Goal: Task Accomplishment & Management: Manage account settings

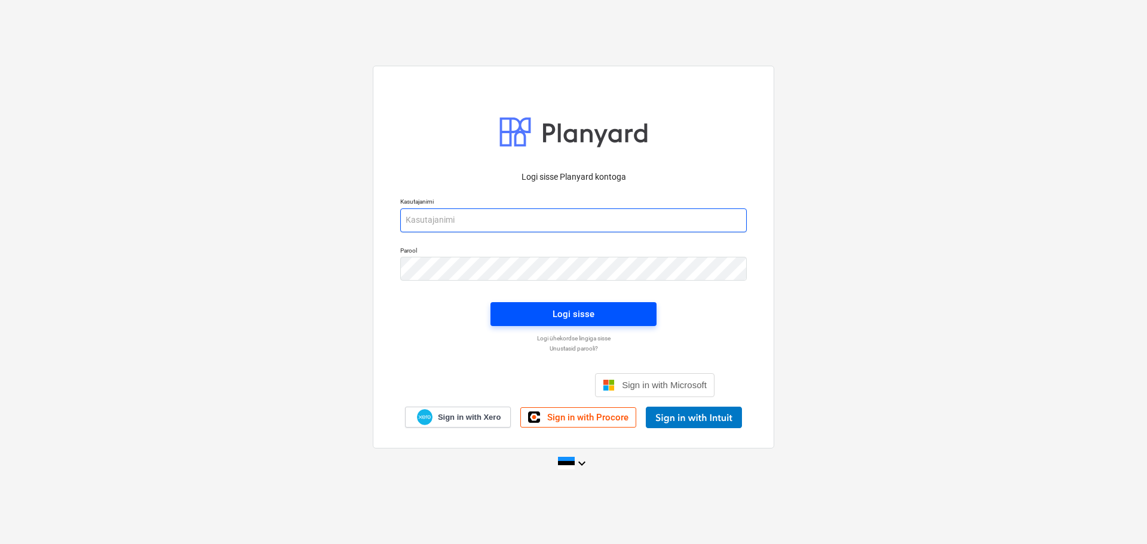
type input "erki@hausers.ee"
click at [600, 312] on span "Logi sisse" at bounding box center [573, 314] width 137 height 16
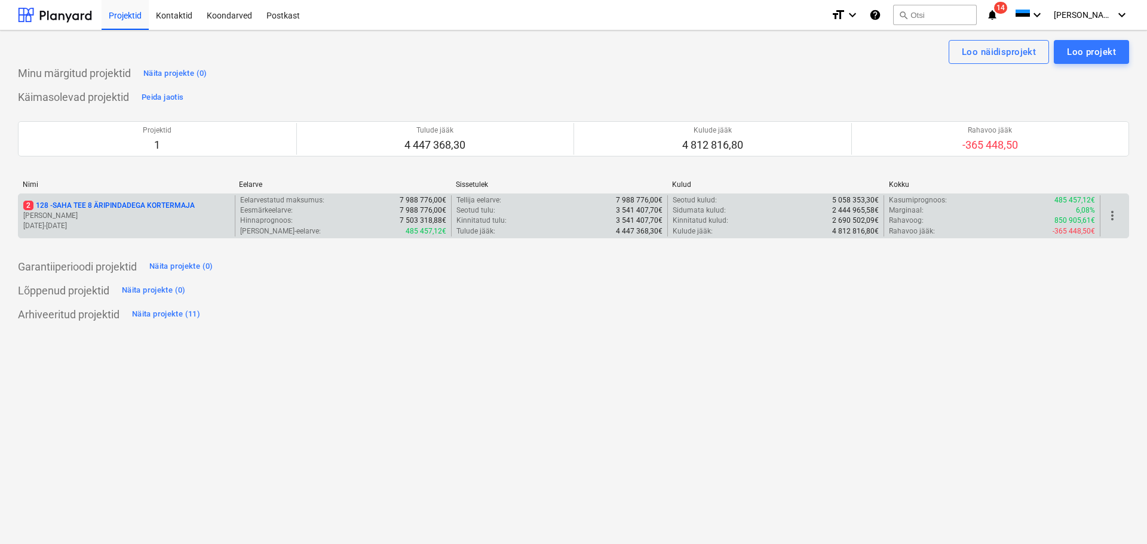
click at [61, 201] on p "2 128 - SAHA TEE 8 ÄRIPINDADEGA KORTERMAJA" at bounding box center [108, 206] width 171 height 10
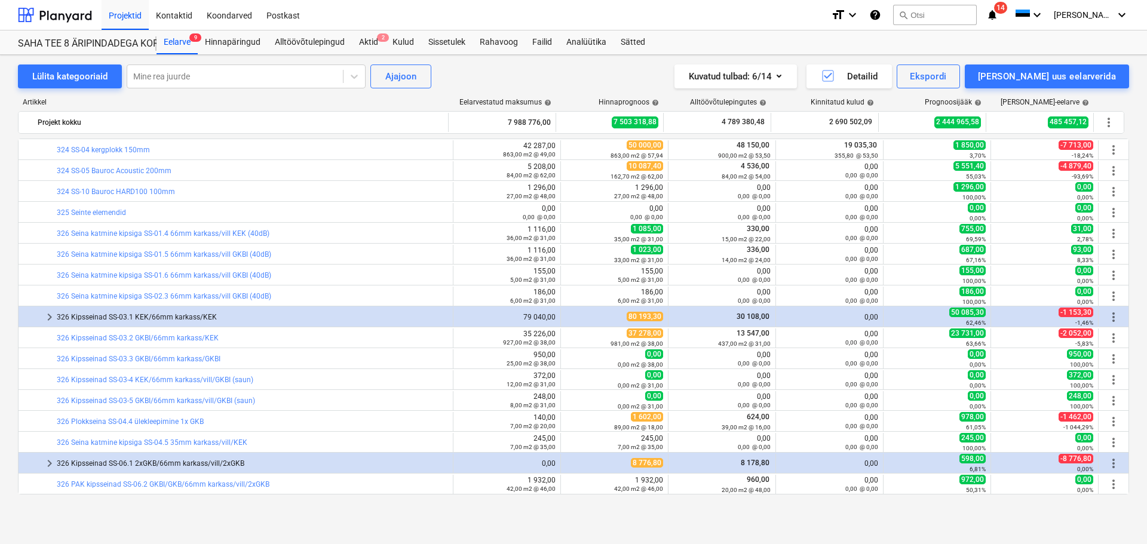
scroll to position [693, 0]
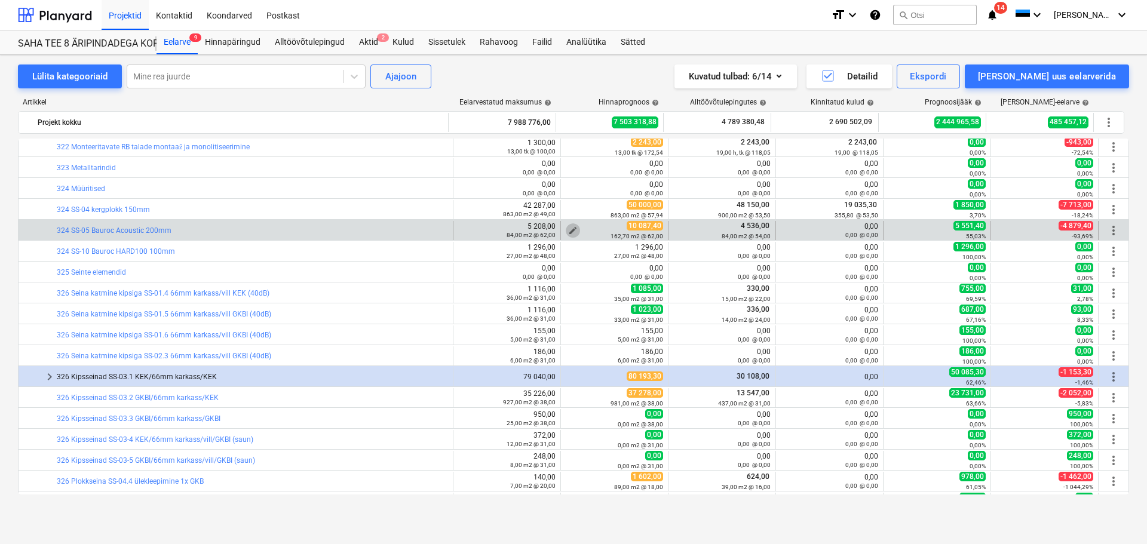
click at [571, 228] on span "edit" at bounding box center [573, 231] width 10 height 10
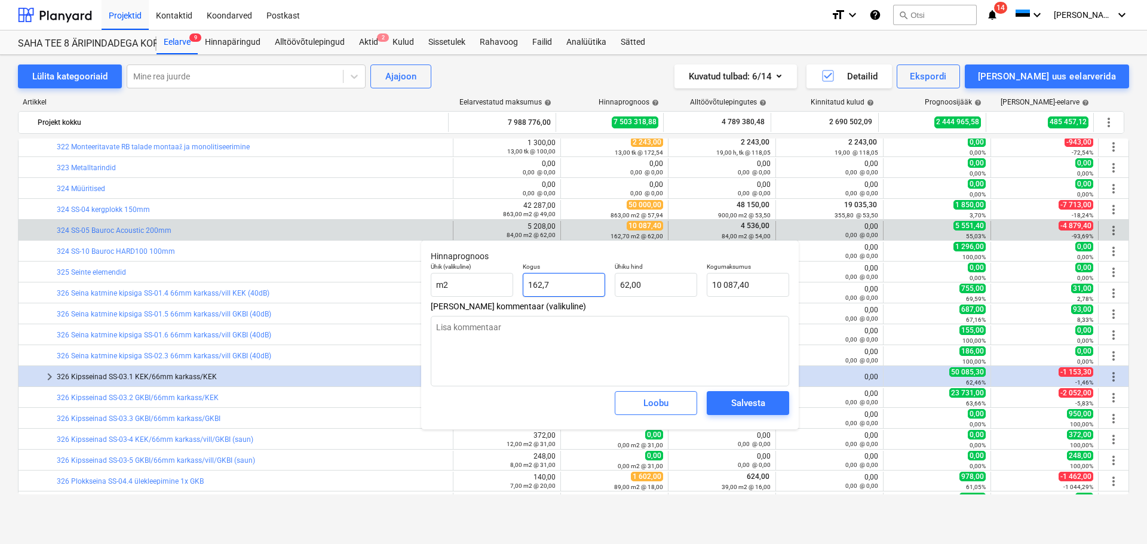
click at [564, 293] on input "162,7" at bounding box center [564, 285] width 82 height 24
type input "184"
type textarea "x"
type input "11 408,00"
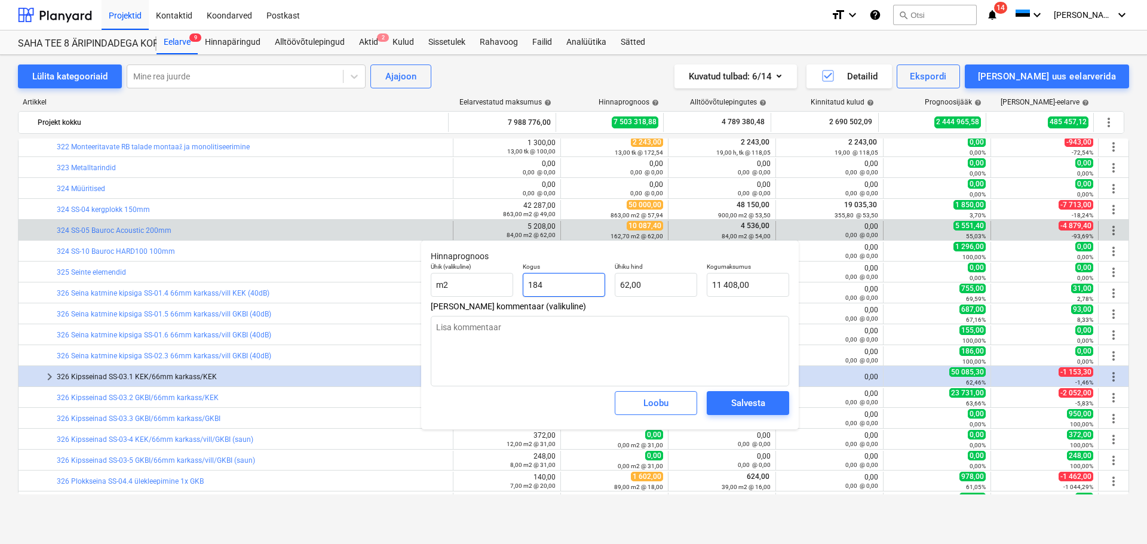
type input "18"
type textarea "x"
type input "1 116,00"
type input "188"
type textarea "x"
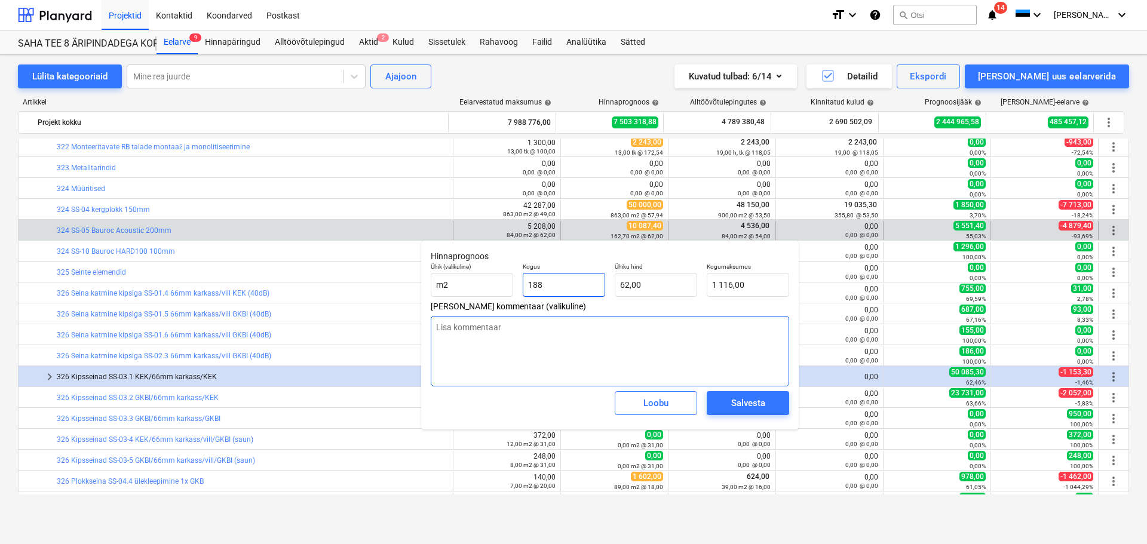
type input "11 656,00"
type input "18"
type textarea "x"
type input "1 116,00"
type input "189"
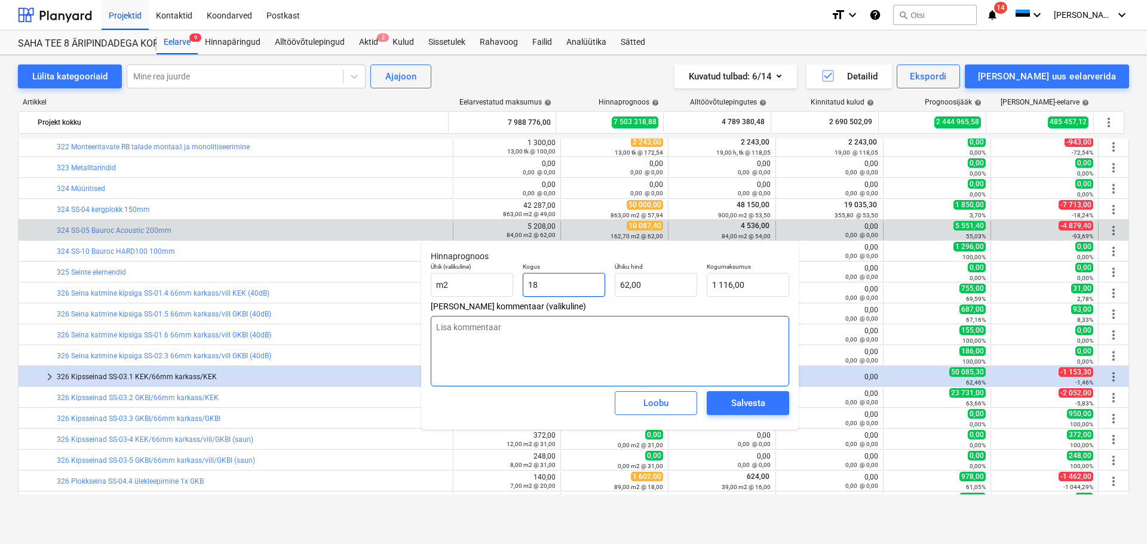
type textarea "x"
type input "11 718,00"
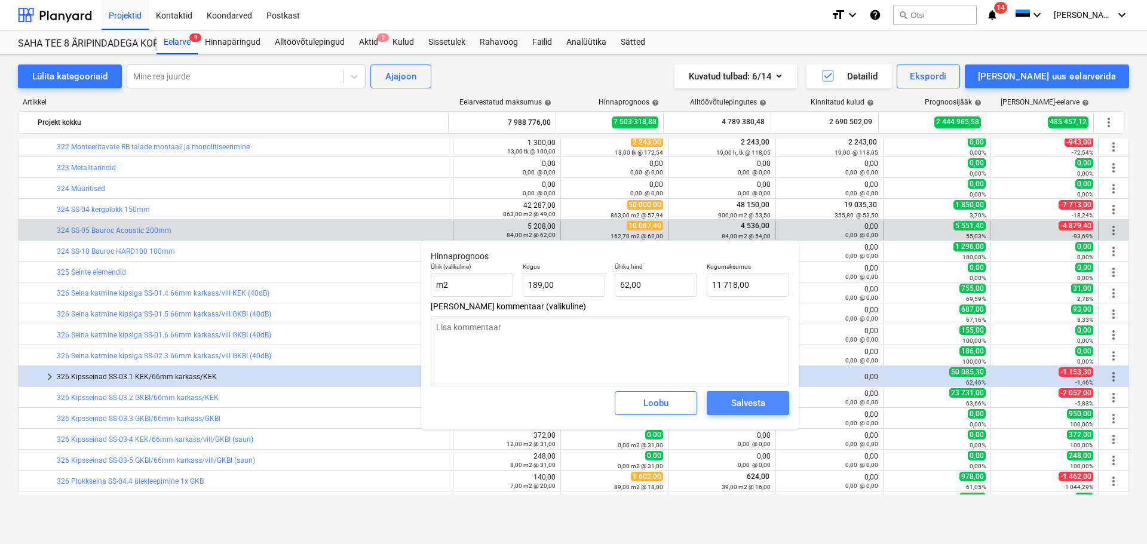
click at [738, 402] on div "Salvesta" at bounding box center [748, 403] width 34 height 16
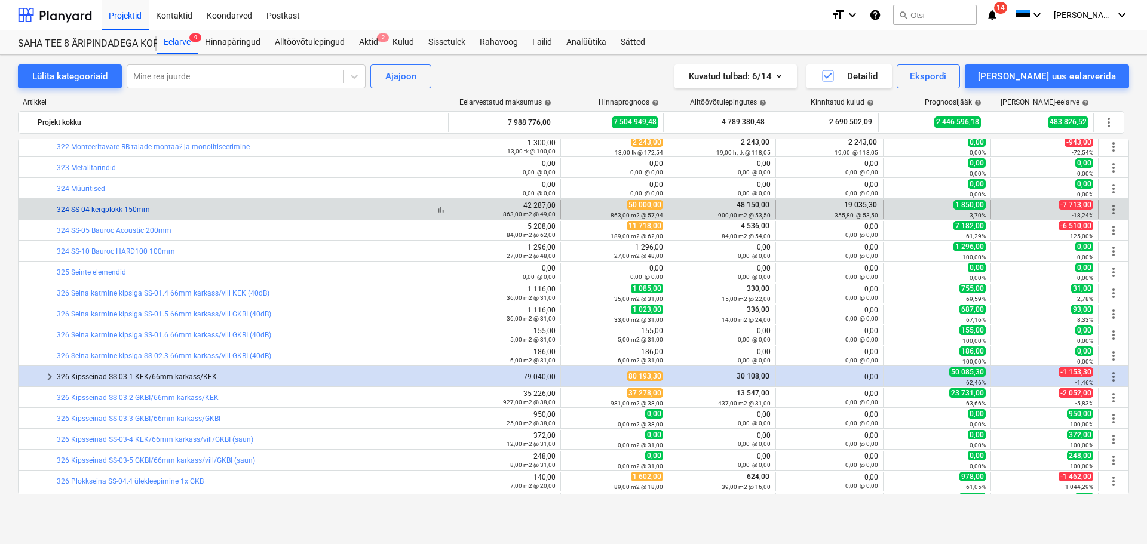
click at [94, 210] on link "324 SS-04 kergplokk 150mm" at bounding box center [103, 209] width 93 height 8
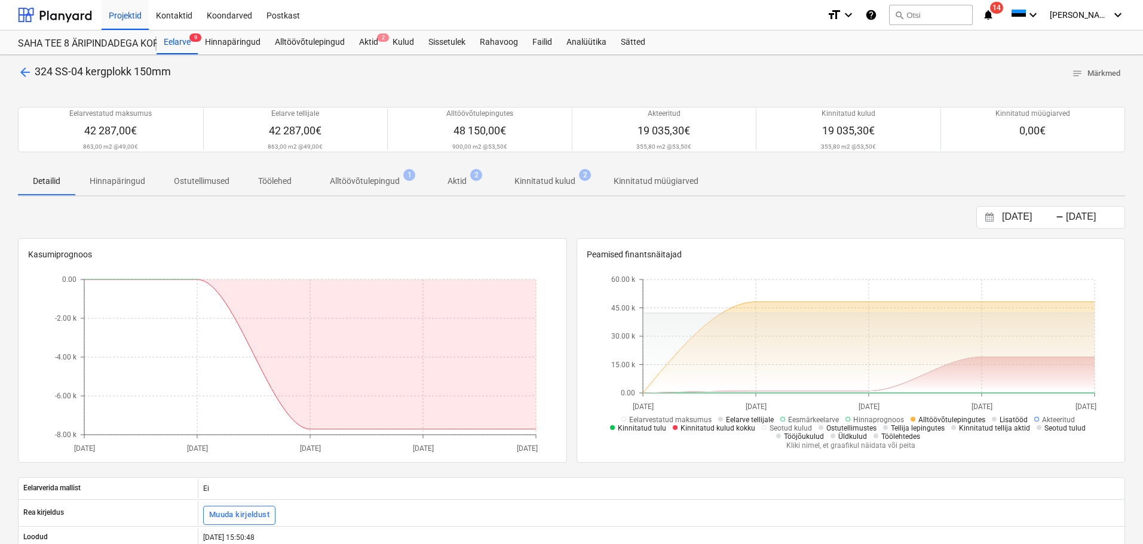
click at [398, 178] on p "Alltöövõtulepingud" at bounding box center [365, 181] width 70 height 13
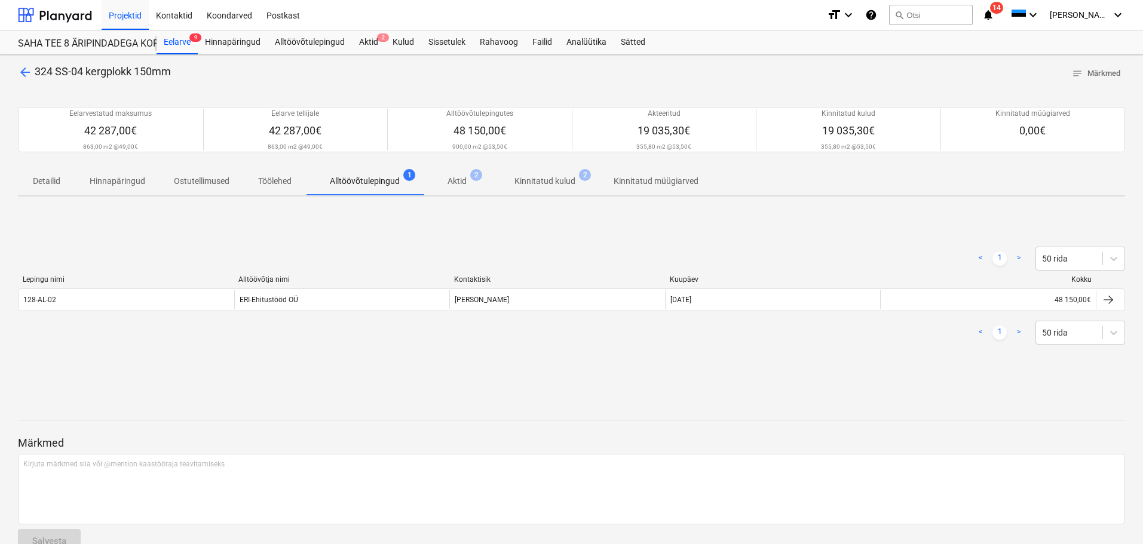
click at [229, 296] on div "128-AL-02" at bounding box center [127, 299] width 216 height 19
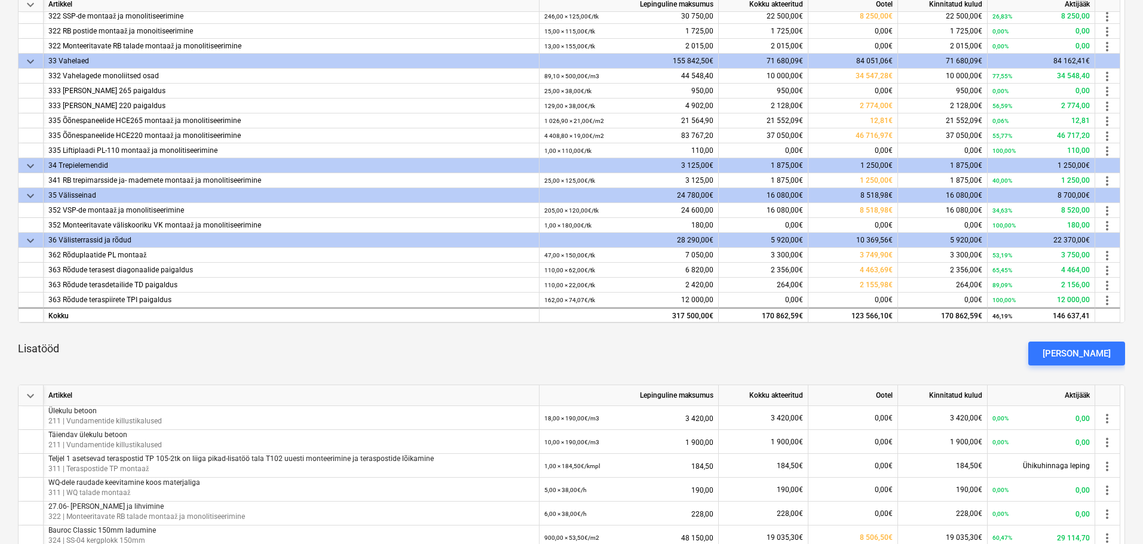
scroll to position [418, 0]
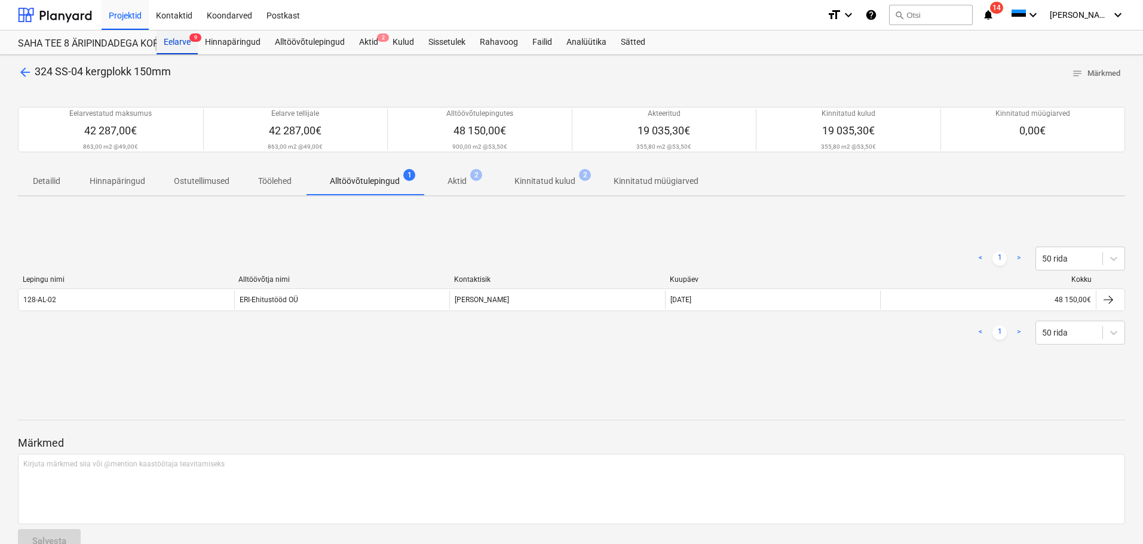
click at [182, 46] on div "Eelarve 9" at bounding box center [177, 42] width 41 height 24
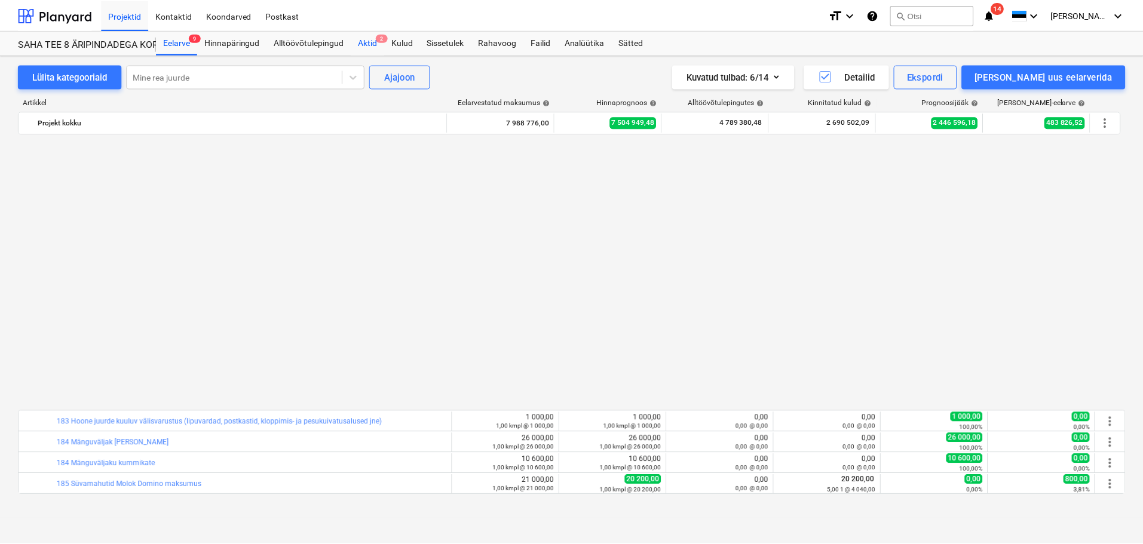
scroll to position [693, 0]
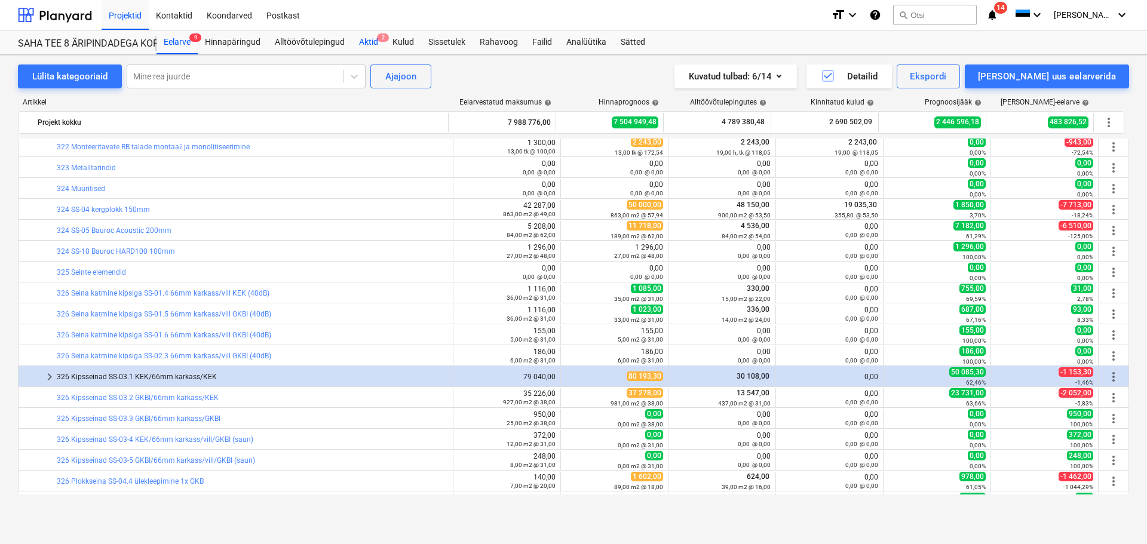
click at [372, 39] on div "Aktid 2" at bounding box center [368, 42] width 33 height 24
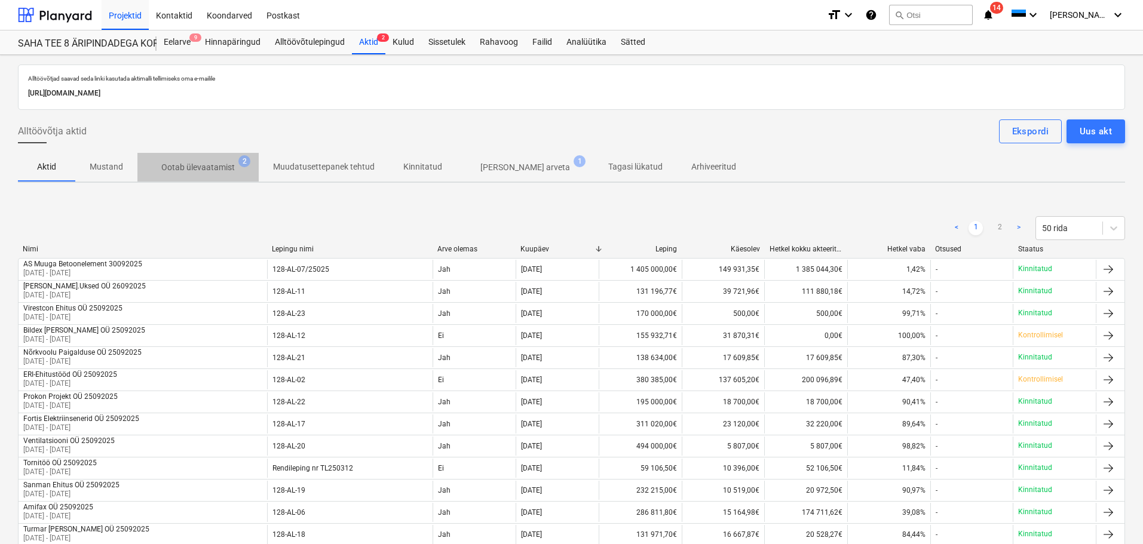
click at [206, 167] on p "Ootab ülevaatamist" at bounding box center [197, 167] width 73 height 13
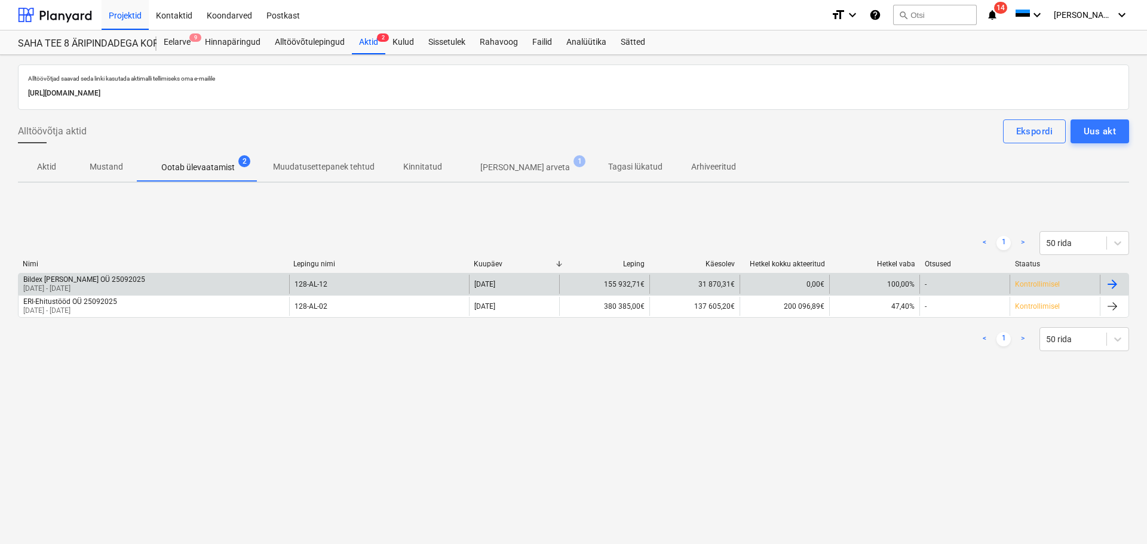
click at [111, 284] on div "Bildex Grupp OÜ 25092025 01 Sep 2025 - 30 Sep 2025" at bounding box center [154, 284] width 271 height 19
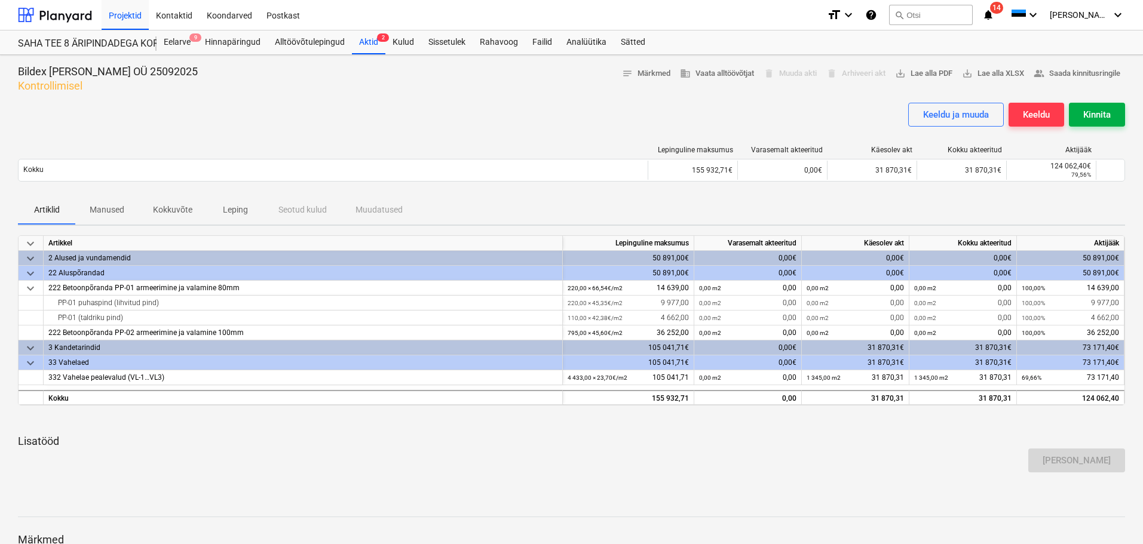
click at [1086, 114] on div "Kinnita" at bounding box center [1096, 115] width 27 height 16
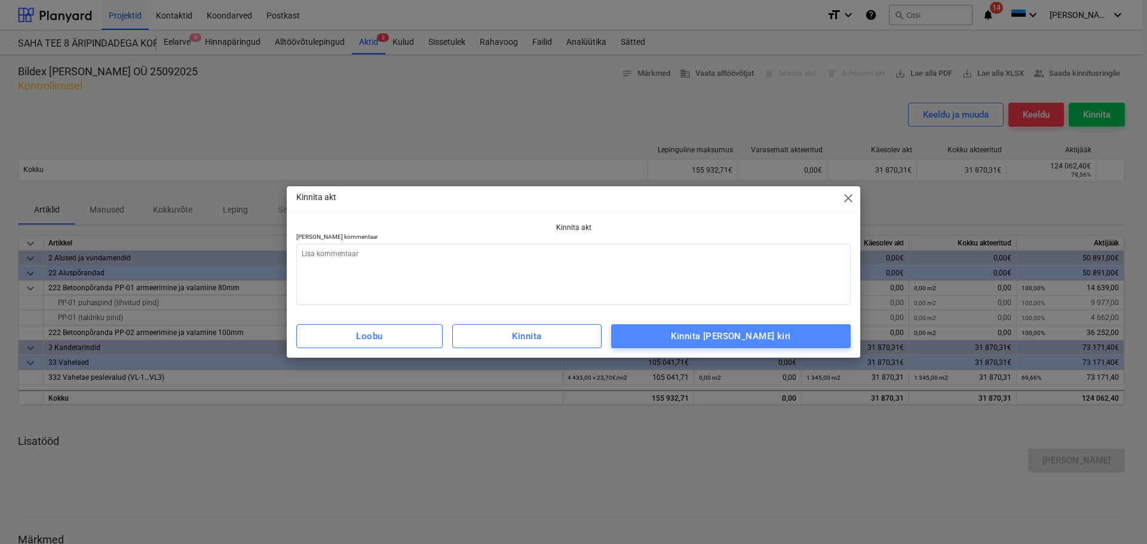
click at [809, 340] on span "Kinnita ja saada kiri" at bounding box center [730, 337] width 213 height 16
type textarea "x"
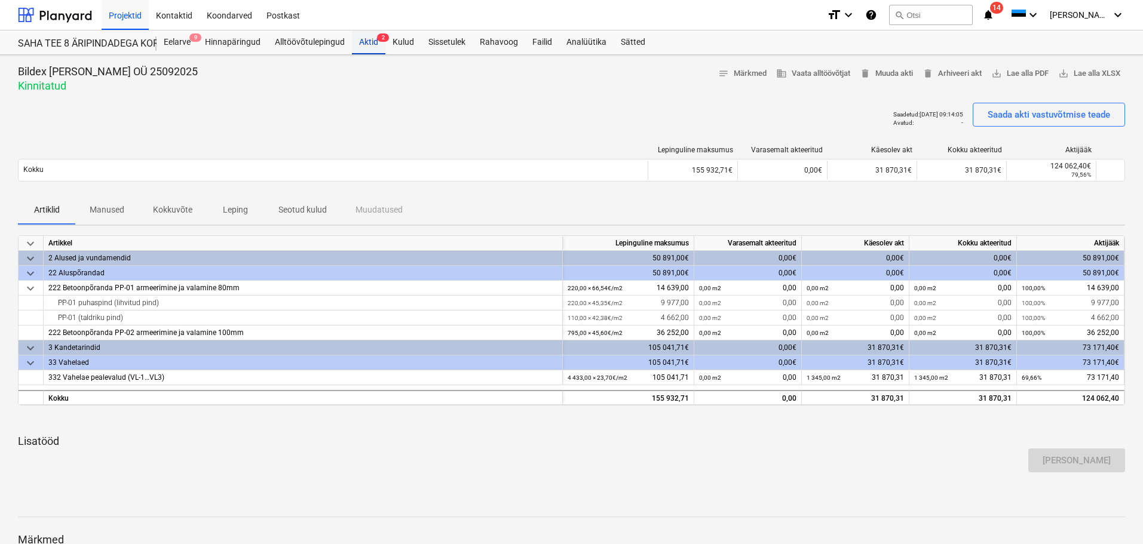
click at [367, 44] on div "Aktid 2" at bounding box center [368, 42] width 33 height 24
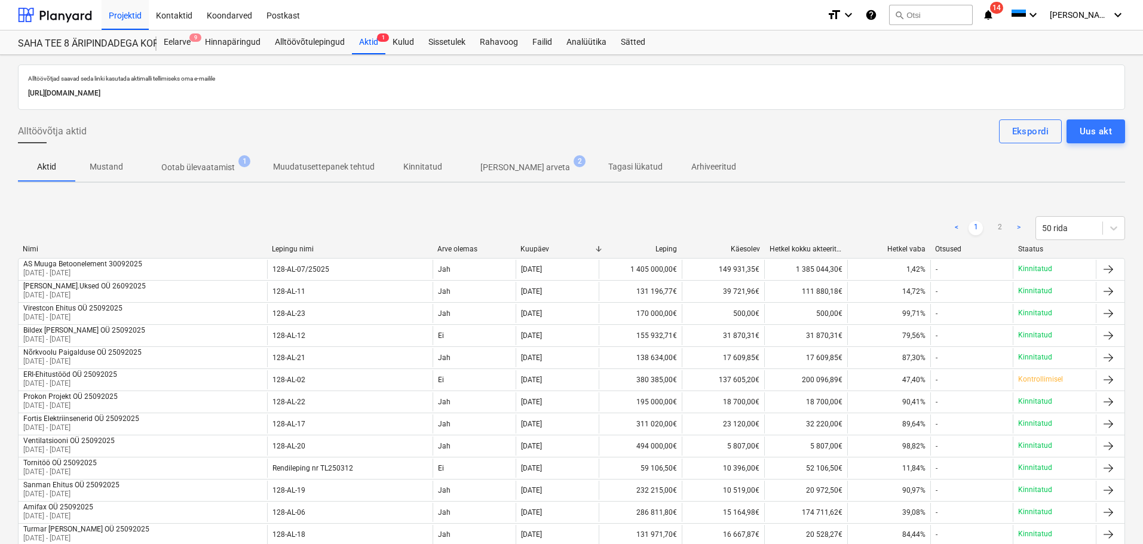
click at [496, 159] on span "Ilma arveta 2" at bounding box center [524, 168] width 137 height 22
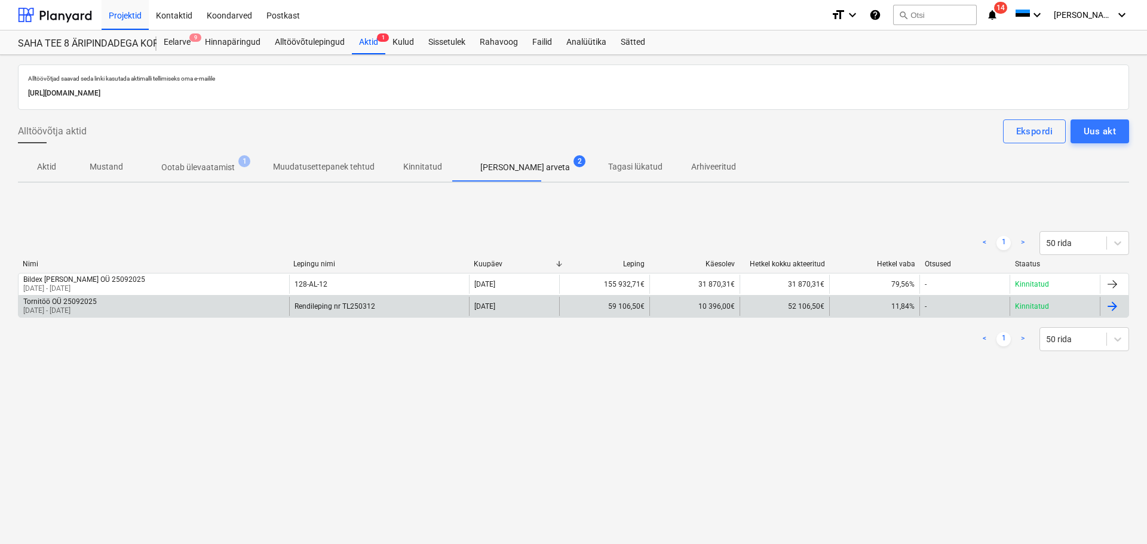
click at [75, 312] on p "01 Sep 2025 - 30 Sep 2025" at bounding box center [59, 311] width 73 height 10
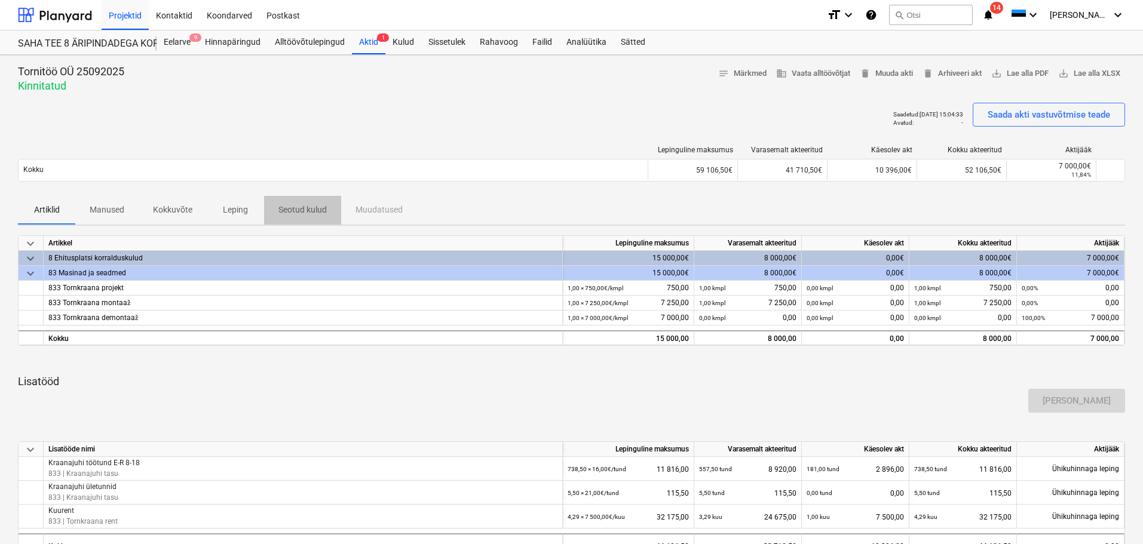
click at [295, 210] on p "Seotud kulud" at bounding box center [302, 210] width 48 height 13
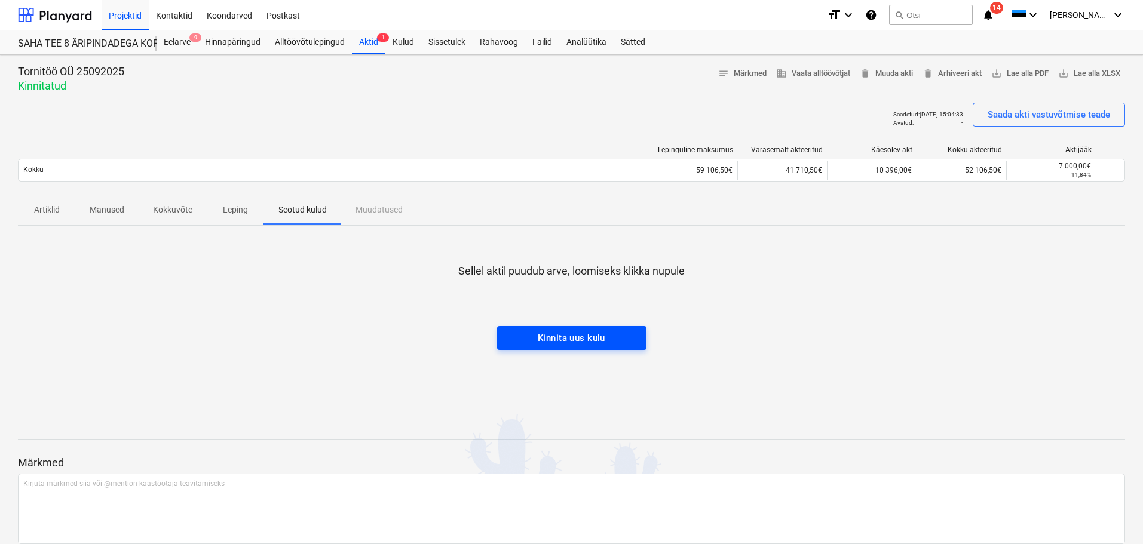
click at [534, 339] on span "Kinnita uus kulu" at bounding box center [571, 338] width 123 height 16
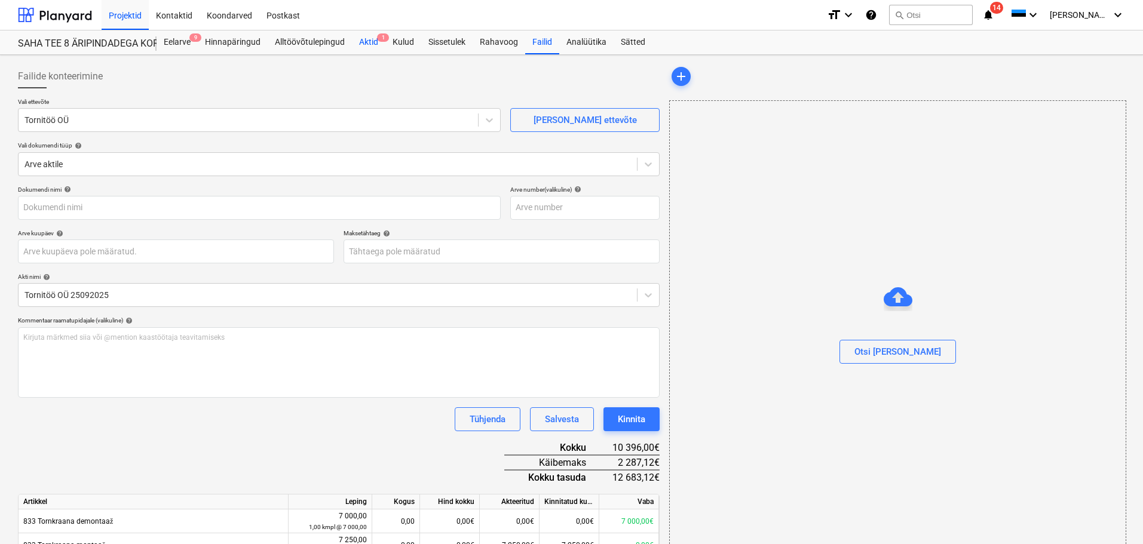
click at [370, 33] on div "Aktid 1" at bounding box center [368, 42] width 33 height 24
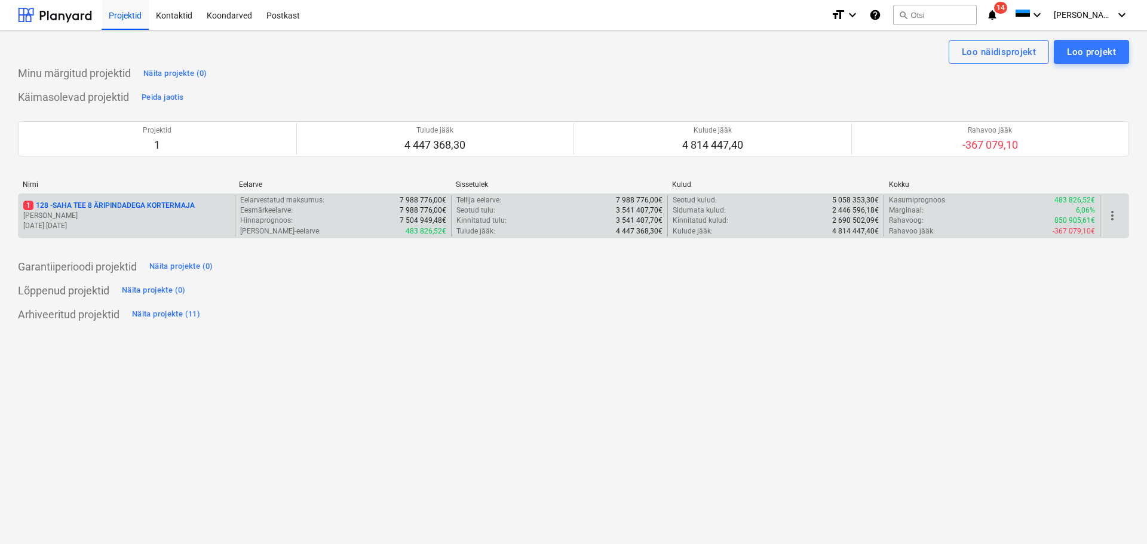
click at [112, 198] on div "1 128 - SAHA TEE 8 ÄRIPINDADEGA KORTERMAJA [PERSON_NAME] [DATE] - [DATE]" at bounding box center [127, 215] width 216 height 41
click at [101, 207] on p "1 128 - SAHA TEE 8 ÄRIPINDADEGA KORTERMAJA" at bounding box center [108, 206] width 171 height 10
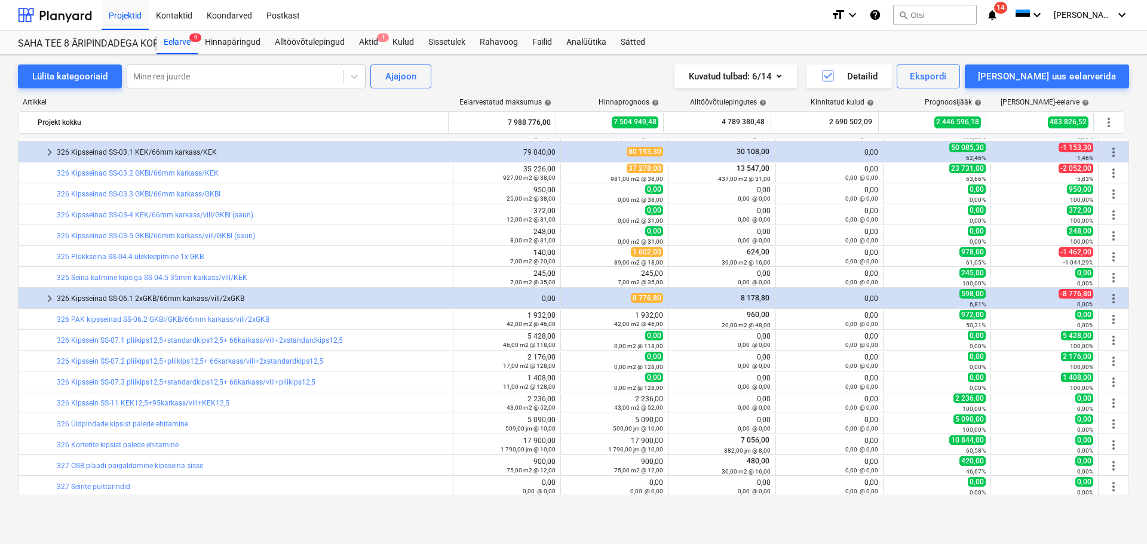
scroll to position [904, 0]
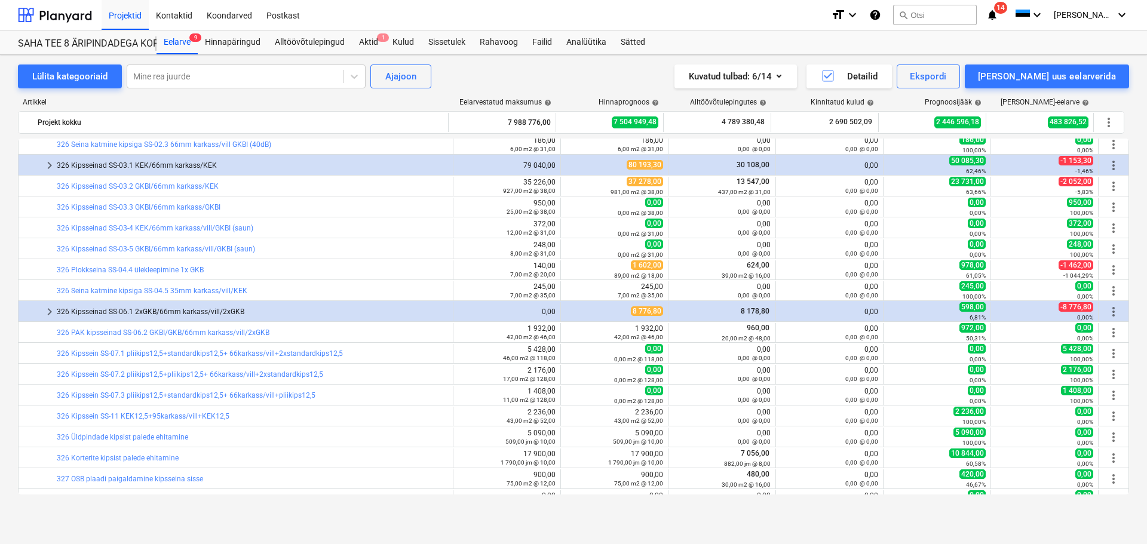
click at [1007, 10] on span "14" at bounding box center [1000, 8] width 13 height 12
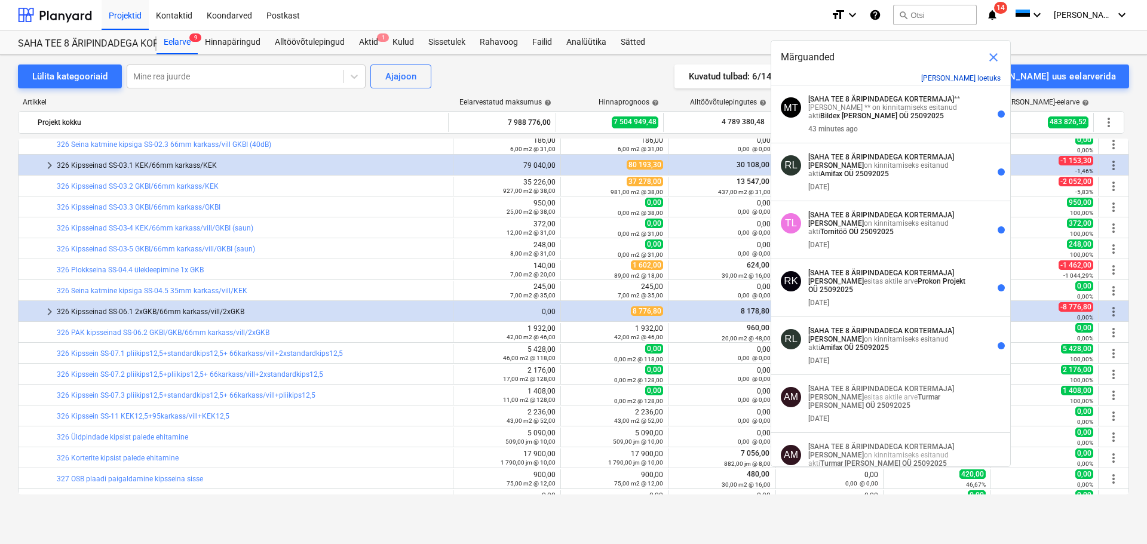
click at [976, 79] on button "[PERSON_NAME] loetuks" at bounding box center [960, 78] width 79 height 8
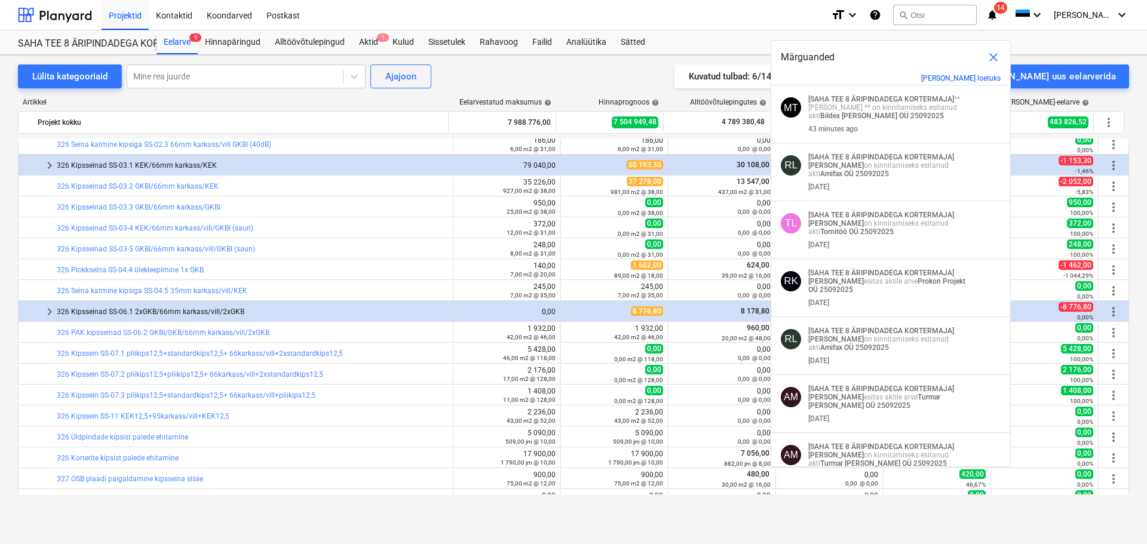
click at [995, 57] on span "close" at bounding box center [993, 57] width 14 height 14
